Goal: Task Accomplishment & Management: Manage account settings

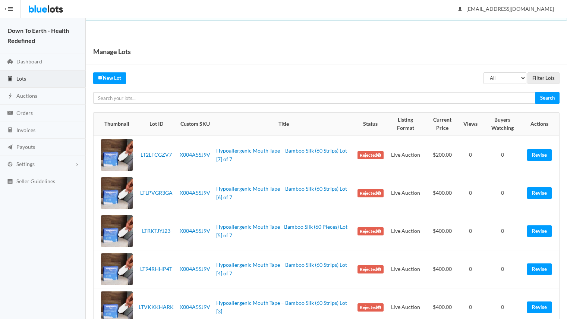
scroll to position [91, 0]
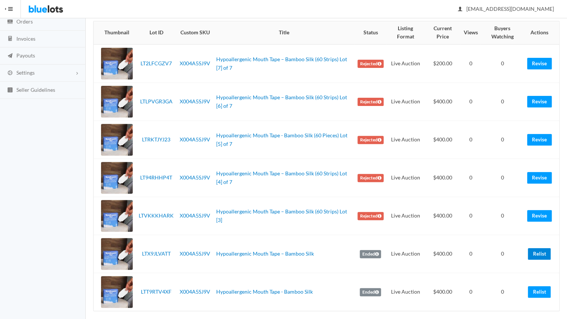
click at [542, 252] on link "Relist" at bounding box center [539, 254] width 23 height 12
click at [241, 252] on link "Hypoallergenic Mouth Tape – Bamboo Silk" at bounding box center [265, 253] width 98 height 6
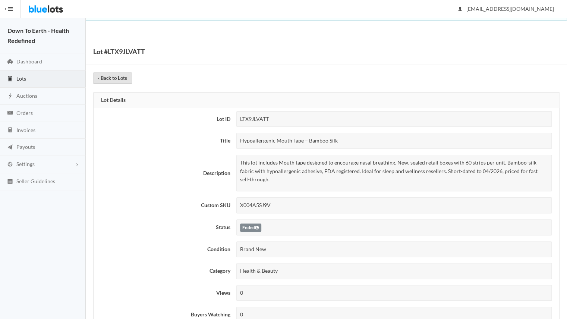
click at [110, 79] on link "‹ Back to Lots" at bounding box center [112, 78] width 39 height 12
